Goal: Task Accomplishment & Management: Complete application form

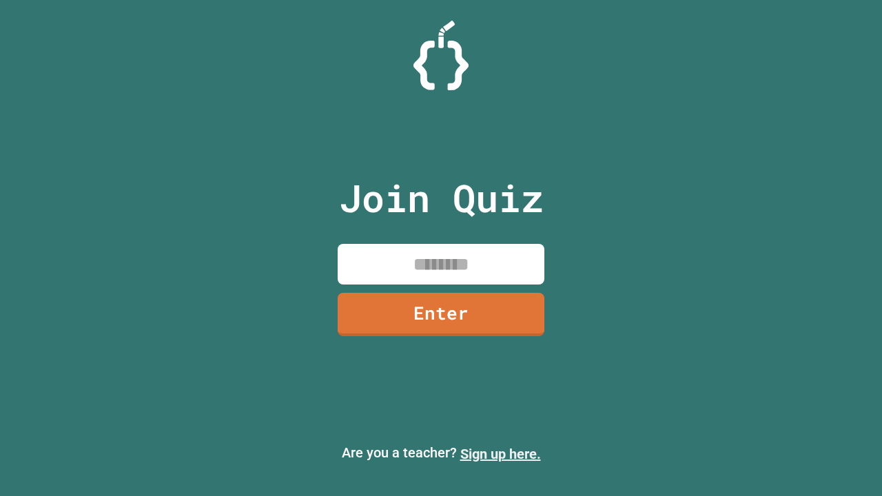
click at [500, 454] on link "Sign up here." at bounding box center [500, 454] width 81 height 17
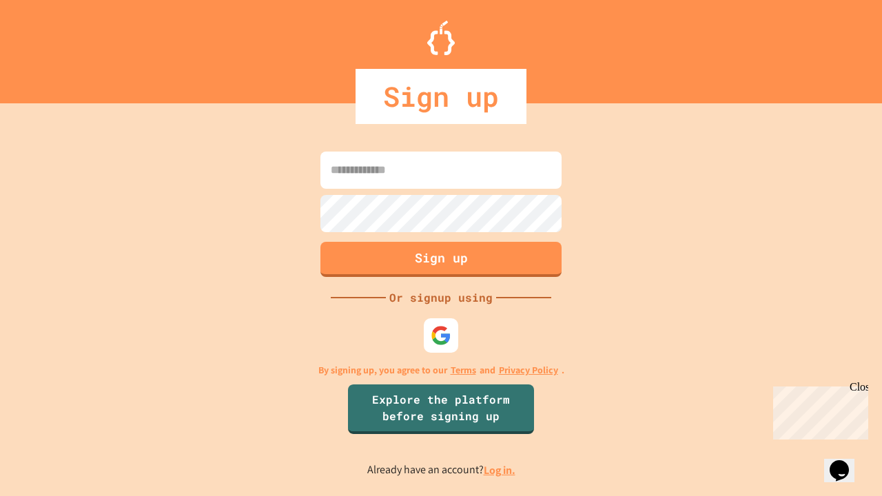
click at [500, 470] on link "Log in." at bounding box center [499, 470] width 32 height 14
